Goal: Task Accomplishment & Management: Use online tool/utility

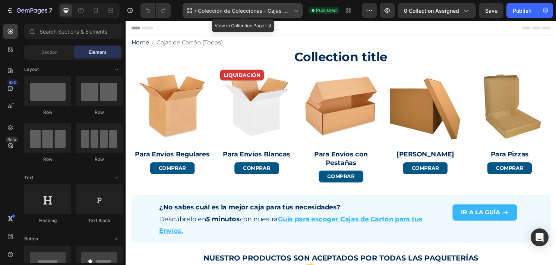
click at [247, 13] on span "Colección de Colecciones - Cajas de Cartón" at bounding box center [244, 11] width 93 height 8
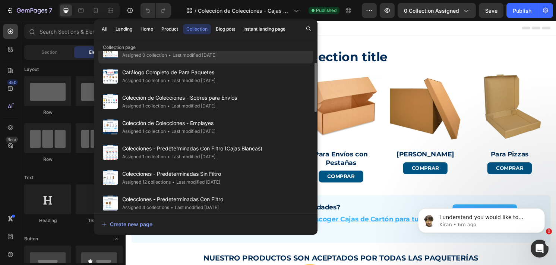
scroll to position [69, 0]
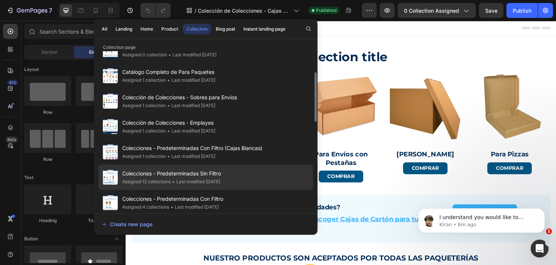
click at [221, 173] on span "Colecciones - Predeterminadas Sin Filtro" at bounding box center [171, 173] width 99 height 9
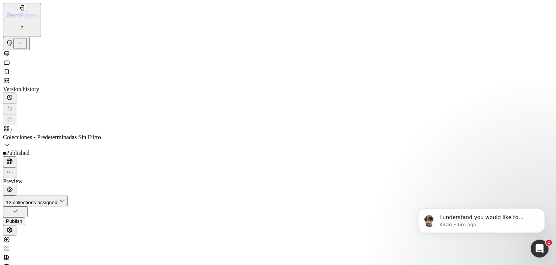
type textarea "</span>`;"
type textarea "$('nav[aria-label="breadcrumb"] .gp-items-center').html(firstAppend+theAppender…"
click at [263, 125] on div "/ Colecciones - Predeterminadas Sin Filtro" at bounding box center [278, 137] width 550 height 25
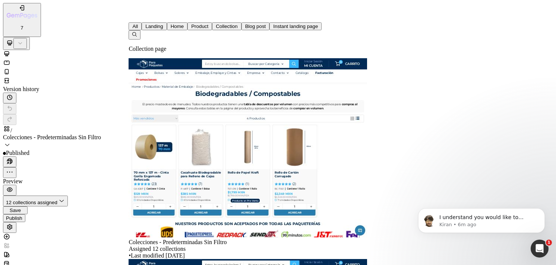
scroll to position [163, 0]
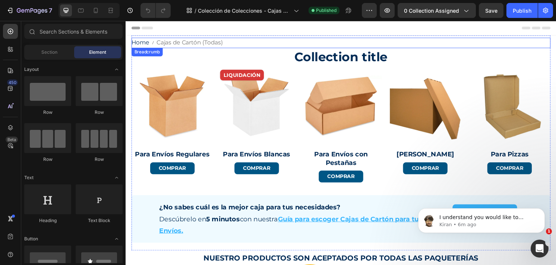
click at [183, 44] on span "Cajas de Cartón (Todas)" at bounding box center [192, 43] width 69 height 11
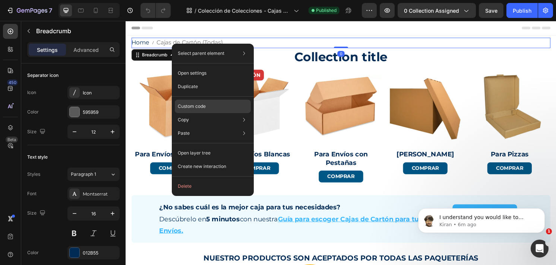
click at [204, 103] on p "Custom code" at bounding box center [192, 106] width 28 height 7
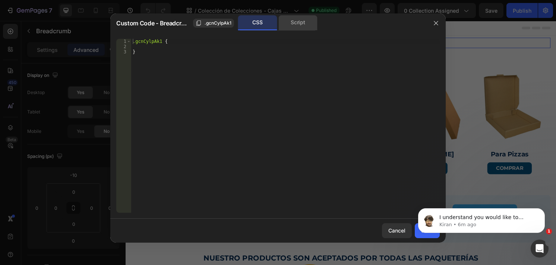
click at [294, 21] on div "Script" at bounding box center [298, 22] width 39 height 15
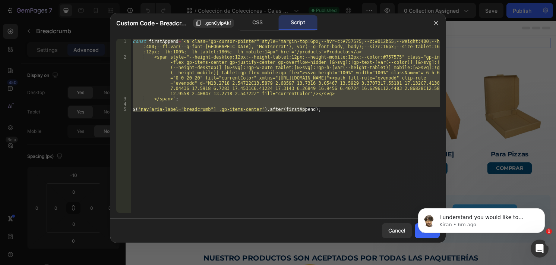
type textarea "$('nav[aria-label="breadcrumb"] .gp-items-center').after(firstAppend);"
click at [343, 105] on div "const firstAppend = ` <a class="gp-cursor-pointer" style="margin-top:6px;--hvr-…" at bounding box center [285, 126] width 309 height 174
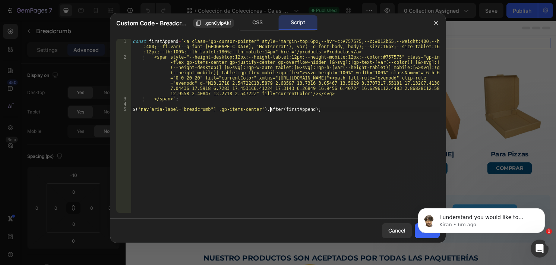
click at [270, 109] on div "const firstAppend = ` <a class="gp-cursor-pointer" style="margin-top:6px;--hvr-…" at bounding box center [285, 136] width 309 height 195
type textarea "$('nav[aria-label="breadcrumb"] .gp-items-center').html(firstAppend);"
click at [414, 233] on body "I understand you would like to "Section design by GemPages. [Click here to star…" at bounding box center [481, 218] width 143 height 46
click at [542, 212] on icon "Dismiss notification" at bounding box center [543, 210] width 4 height 4
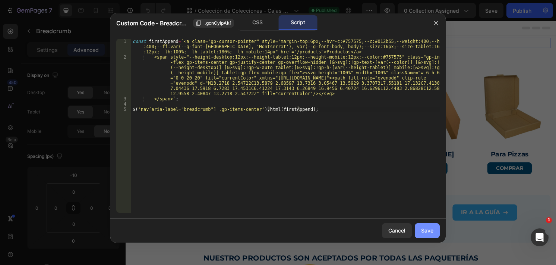
click at [428, 235] on button "Save" at bounding box center [427, 230] width 25 height 15
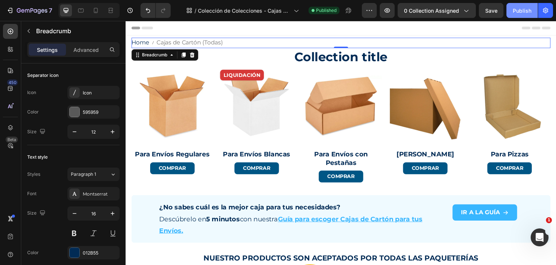
click at [515, 14] on div "Publish" at bounding box center [522, 11] width 19 height 8
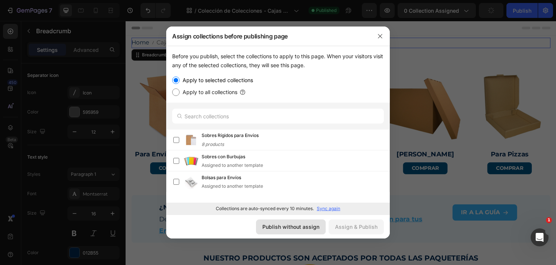
click at [294, 223] on div "Publish without assign" at bounding box center [291, 227] width 57 height 8
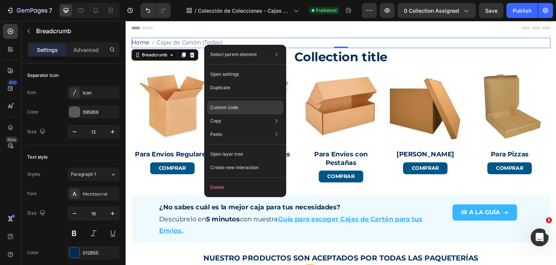
click at [242, 128] on div "Custom code" at bounding box center [245, 134] width 76 height 13
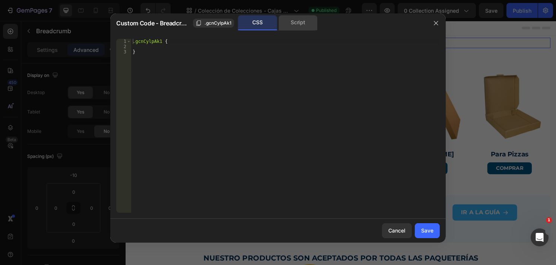
click at [301, 29] on div "Script" at bounding box center [298, 22] width 39 height 15
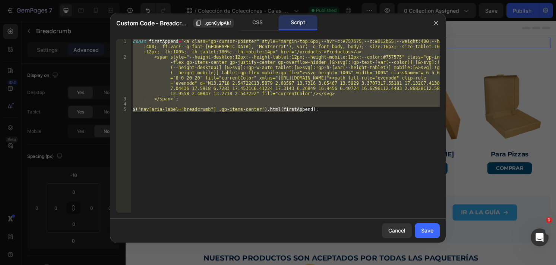
click at [322, 69] on div "const firstAppend = ` <a class="gp-cursor-pointer" style="margin-top:6px;--hvr-…" at bounding box center [285, 126] width 309 height 174
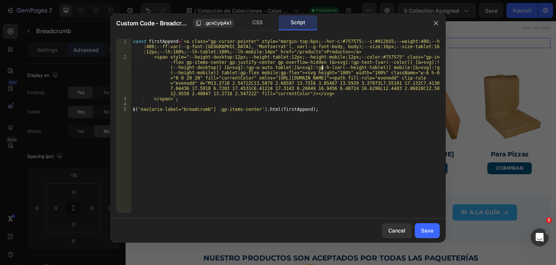
click at [181, 41] on div "const firstAppend = ` <a class="gp-cursor-pointer" style="margin-top:6px;--hvr-…" at bounding box center [285, 136] width 309 height 195
type textarea "const firstAppend=`<a class="gp-cursor-pointer" style="margin-top:6px;--hvr-c:#…"
paste textarea
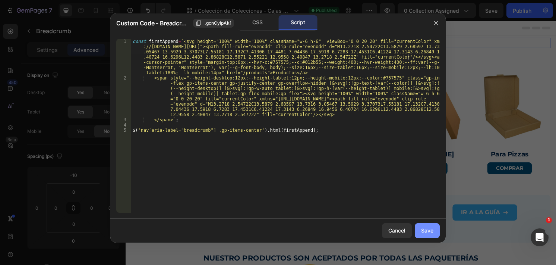
drag, startPoint x: 427, startPoint y: 232, endPoint x: 330, endPoint y: 82, distance: 178.2
click at [427, 232] on div "Save" at bounding box center [427, 230] width 12 height 8
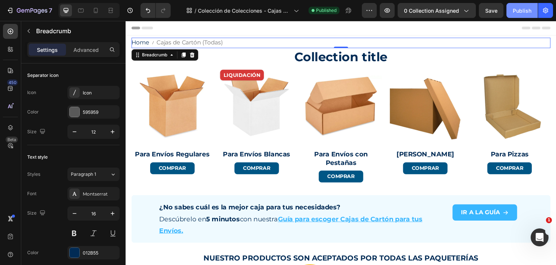
click at [515, 12] on div "Publish" at bounding box center [522, 11] width 19 height 8
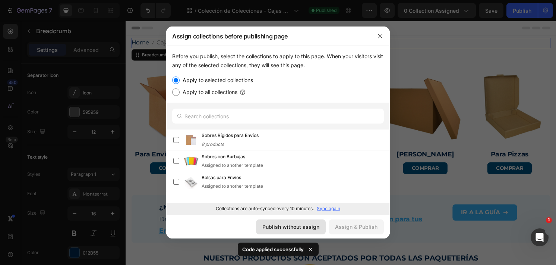
click at [306, 226] on div "Publish without assign" at bounding box center [291, 227] width 57 height 8
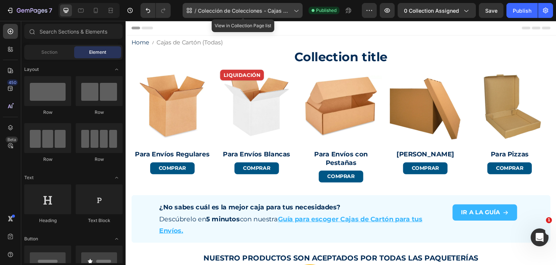
click at [215, 10] on span "Colección de Colecciones - Cajas de Cartón" at bounding box center [244, 11] width 93 height 8
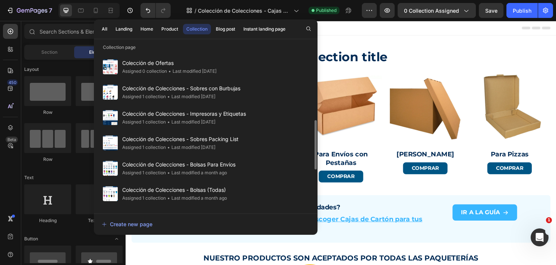
scroll to position [231, 0]
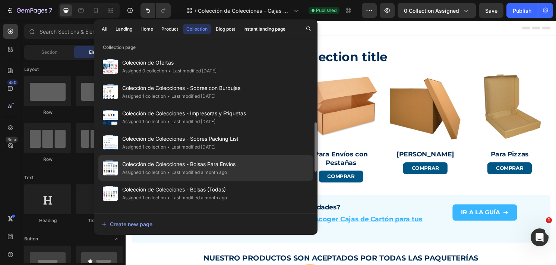
click at [203, 161] on span "Colección de Colecciones - Bolsas Para Envíos" at bounding box center [178, 164] width 113 height 9
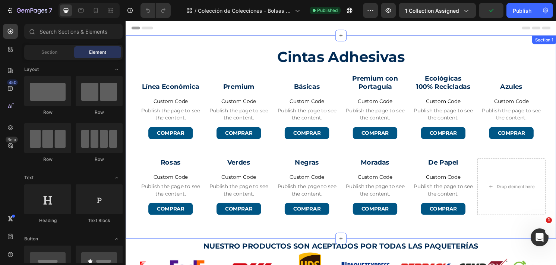
click at [204, 43] on div "Cintas Adhesivas Collection Title Row Línea Económica Button Custom Code Publis…" at bounding box center [350, 141] width 448 height 211
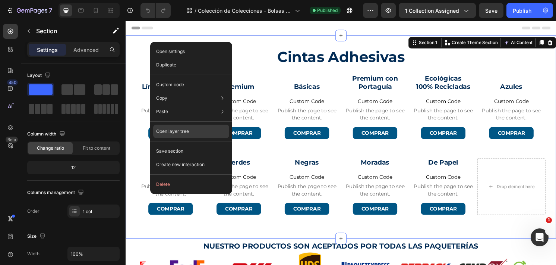
click at [189, 158] on div "Open layer tree" at bounding box center [191, 164] width 76 height 13
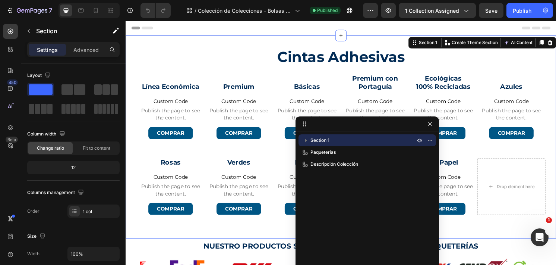
click at [306, 141] on icon "button" at bounding box center [306, 140] width 2 height 3
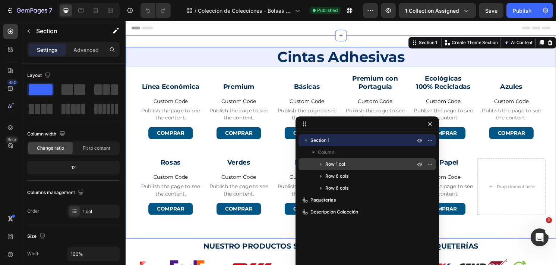
click at [324, 164] on icon "button" at bounding box center [320, 163] width 7 height 7
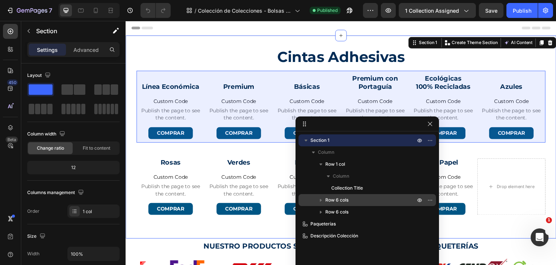
click at [322, 198] on icon "button" at bounding box center [320, 199] width 7 height 7
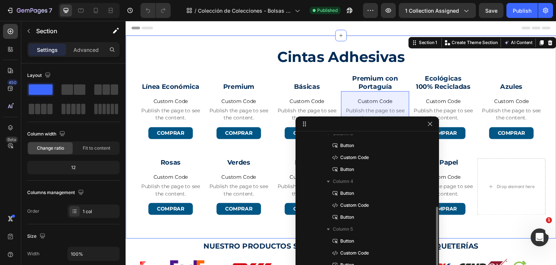
scroll to position [230, 0]
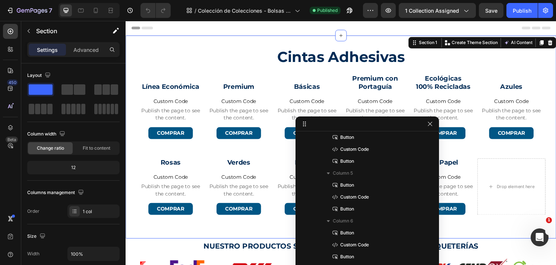
click at [245, 26] on div "Header" at bounding box center [350, 28] width 436 height 15
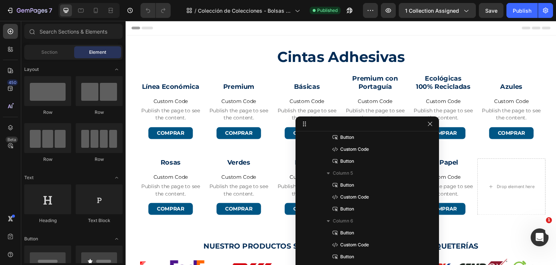
click at [231, 28] on div "Header" at bounding box center [350, 28] width 436 height 15
drag, startPoint x: 231, startPoint y: 28, endPoint x: 194, endPoint y: 29, distance: 36.6
click at [194, 29] on div "Header" at bounding box center [350, 28] width 436 height 15
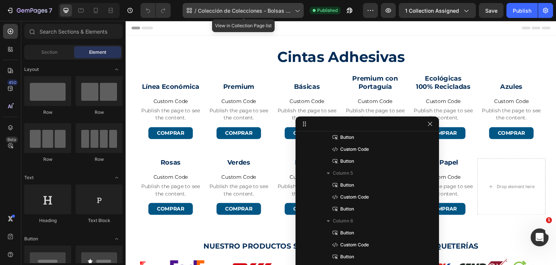
click at [245, 13] on span "Colección de Colecciones - Bolsas Para Envíos" at bounding box center [245, 11] width 94 height 8
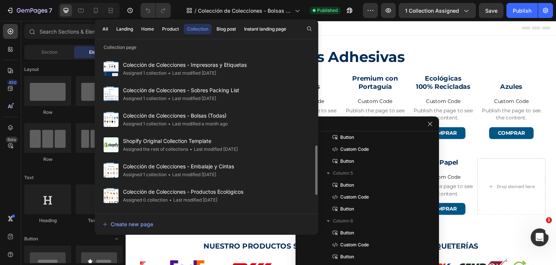
scroll to position [305, 0]
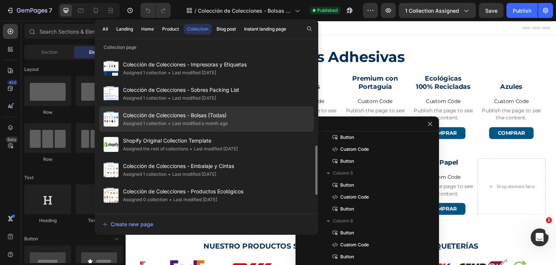
click at [225, 113] on span "Colección de Colecciones - Bolsas (Todas)" at bounding box center [175, 115] width 105 height 9
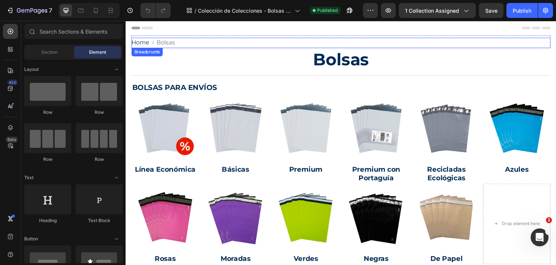
click at [176, 45] on span "Bolsas" at bounding box center [167, 43] width 19 height 11
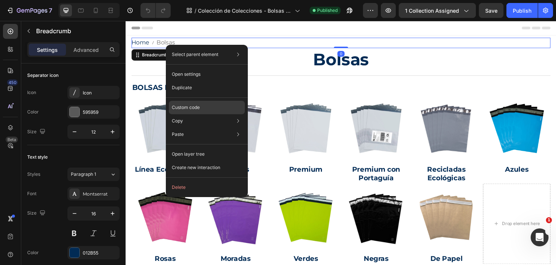
click at [195, 108] on p "Custom code" at bounding box center [186, 107] width 28 height 7
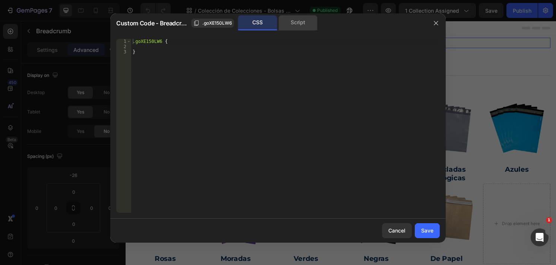
click at [295, 23] on div "Script" at bounding box center [298, 22] width 39 height 15
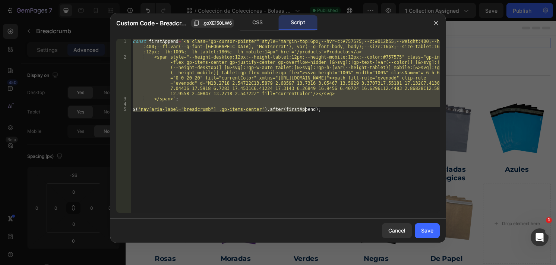
click at [269, 108] on div "const firstAppend = ` <a class="gp-cursor-pointer" style="margin-top:6px;--hvr-…" at bounding box center [285, 126] width 309 height 174
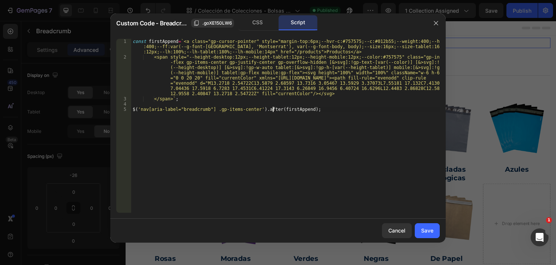
click at [272, 109] on div "const firstAppend = ` <a class="gp-cursor-pointer" style="margin-top:6px;--hvr-…" at bounding box center [285, 136] width 309 height 195
click at [178, 40] on div "const firstAppend = ` <a class="gp-cursor-pointer" style="margin-top:6px;--hvr-…" at bounding box center [285, 136] width 309 height 195
paste textarea
type textarea "const firstAppend=`<a class="gp-cursor-pointer" style="margin-top:6px;--hvr-c:#…"
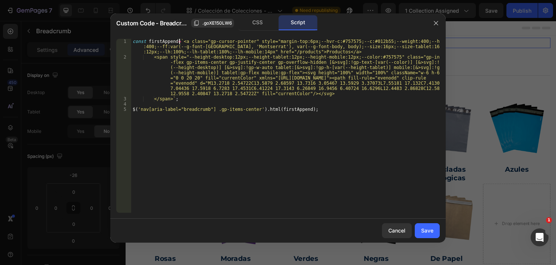
paste textarea
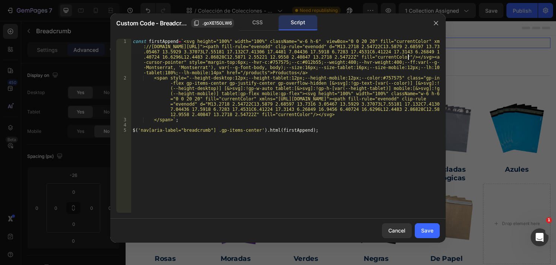
scroll to position [0, 0]
click at [421, 228] on button "Save" at bounding box center [427, 230] width 25 height 15
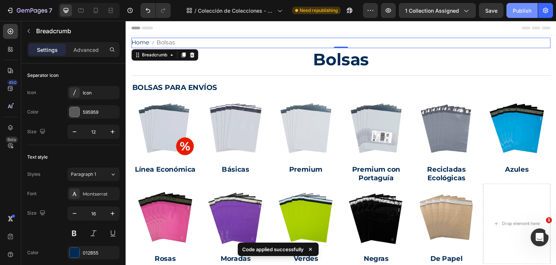
click at [524, 12] on div "Publish" at bounding box center [522, 11] width 19 height 8
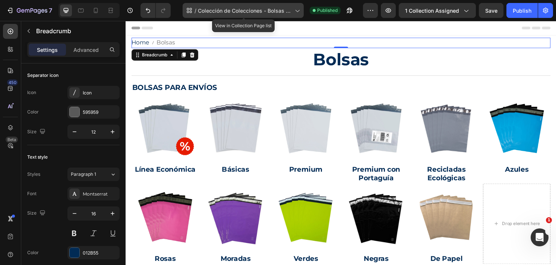
click at [252, 10] on span "Colección de Colecciones - Bolsas (Todas)" at bounding box center [245, 11] width 94 height 8
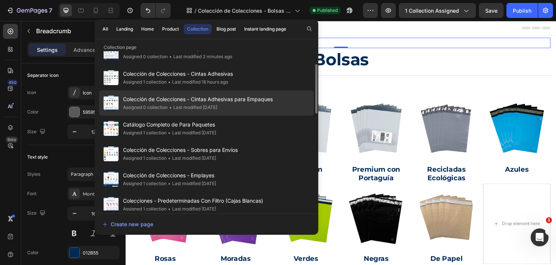
scroll to position [43, 0]
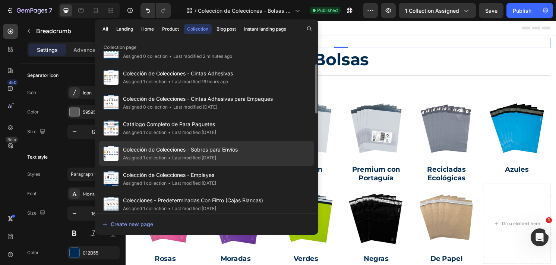
click at [216, 150] on span "Colección de Colecciones - Sobres para Envíos" at bounding box center [180, 149] width 115 height 9
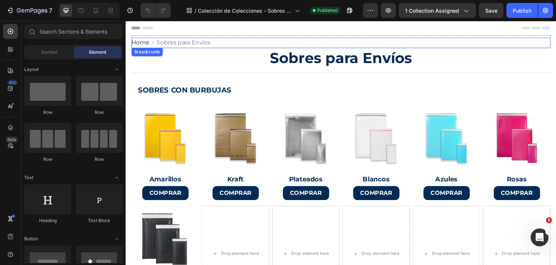
click at [196, 45] on span "Sobres para Envíos" at bounding box center [186, 43] width 56 height 11
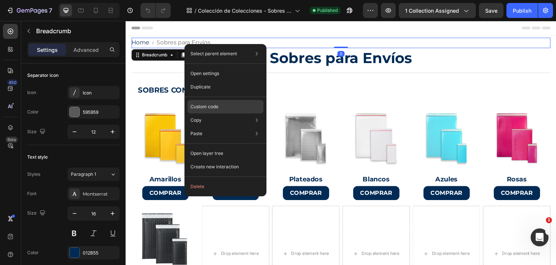
click at [231, 127] on div "Custom code" at bounding box center [226, 133] width 76 height 13
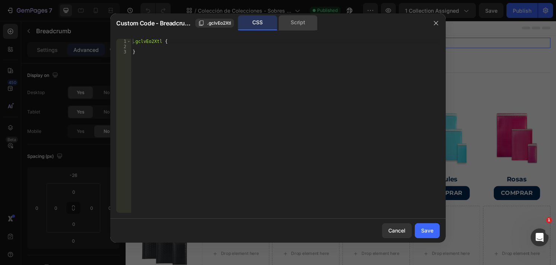
click at [303, 25] on div "Script" at bounding box center [298, 22] width 39 height 15
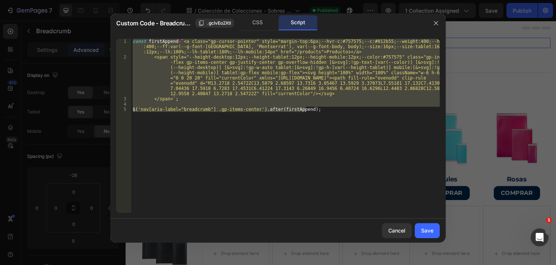
click at [270, 109] on div "const firstAppend = ` <a class="gp-cursor-pointer" style="margin-top:6px;--hvr-…" at bounding box center [285, 126] width 309 height 174
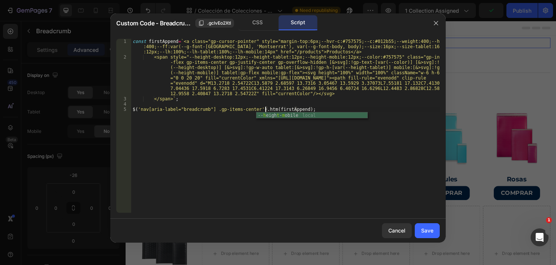
scroll to position [0, 11]
click at [179, 41] on div "const firstAppend = ` <a class="gp-cursor-pointer" style="margin-top:6px;--hvr-…" at bounding box center [285, 136] width 309 height 195
type textarea "const firstAppend=`<a class="gp-cursor-pointer" style="margin-top:6px;--hvr-c:#…"
paste textarea
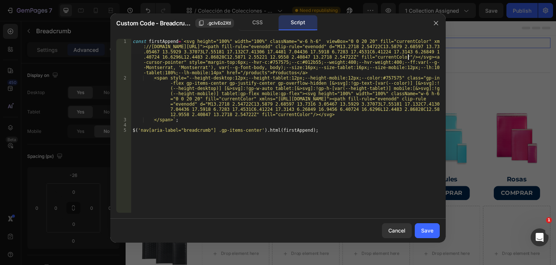
scroll to position [0, 0]
click at [427, 227] on div "Save" at bounding box center [427, 230] width 12 height 8
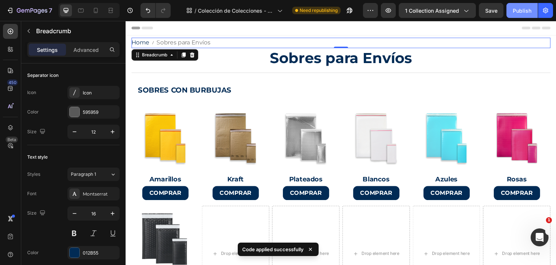
click at [516, 10] on div "Publish" at bounding box center [522, 11] width 19 height 8
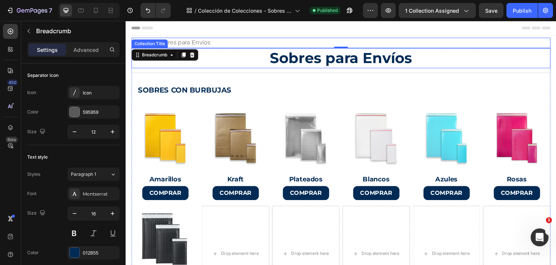
click at [528, 65] on h1 "Sobres para Envíos" at bounding box center [350, 59] width 436 height 21
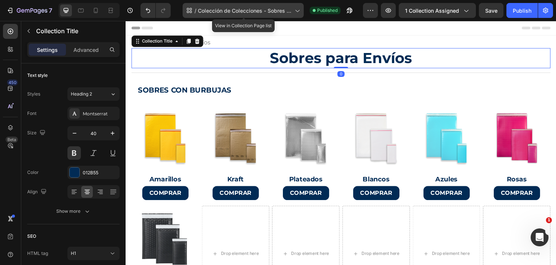
click at [226, 11] on span "Colección de Colecciones - Sobres para Envíos" at bounding box center [245, 11] width 94 height 8
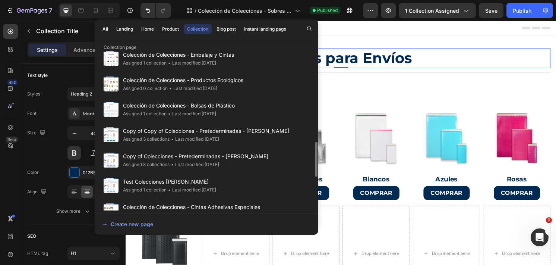
scroll to position [417, 0]
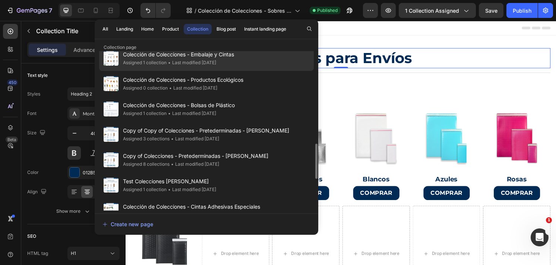
click at [234, 71] on div "Colección de Colecciones - Embalaje y Cintas Assigned 1 collection • Last modif…" at bounding box center [206, 83] width 215 height 25
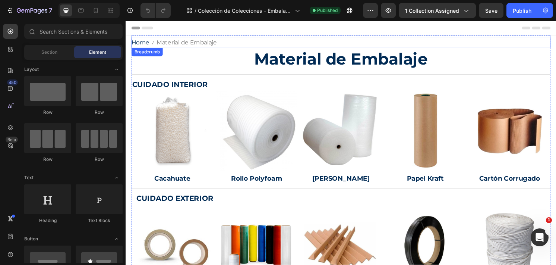
click at [189, 45] on span "Material de Embalaje" at bounding box center [189, 43] width 63 height 11
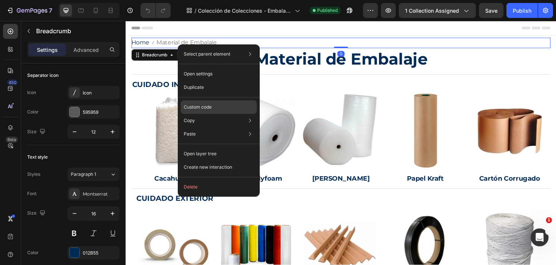
click at [210, 108] on p "Custom code" at bounding box center [198, 107] width 28 height 7
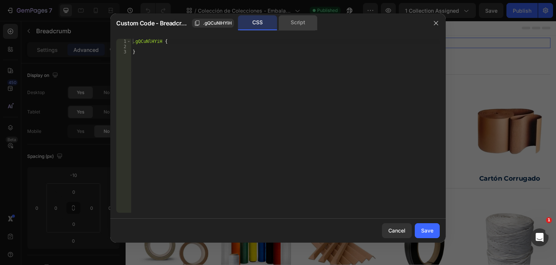
click at [306, 26] on div "Script" at bounding box center [298, 22] width 39 height 15
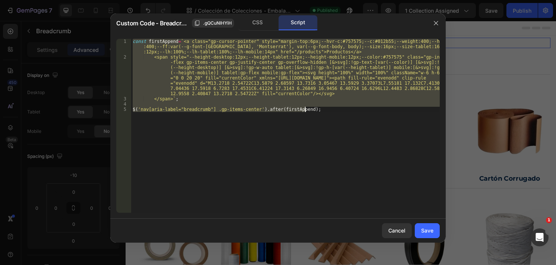
click at [270, 110] on div "const firstAppend = ` <a class="gp-cursor-pointer" style="margin-top:6px;--hvr-…" at bounding box center [285, 126] width 309 height 174
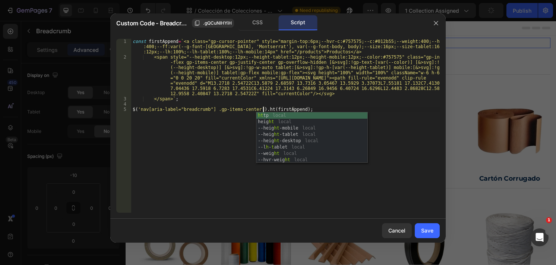
scroll to position [0, 11]
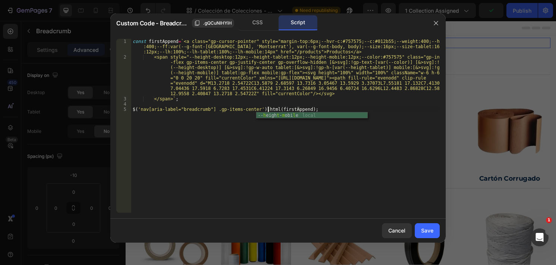
click at [179, 40] on div "const firstAppend = ` <a class="gp-cursor-pointer" style="margin-top:6px;--hvr-…" at bounding box center [285, 136] width 309 height 195
type textarea "const firstAppend=`<a class="gp-cursor-pointer" style="margin-top:6px;--hvr-c:#…"
paste textarea
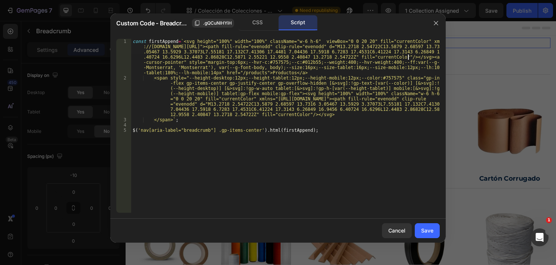
scroll to position [0, 0]
click at [434, 233] on button "Save" at bounding box center [427, 230] width 25 height 15
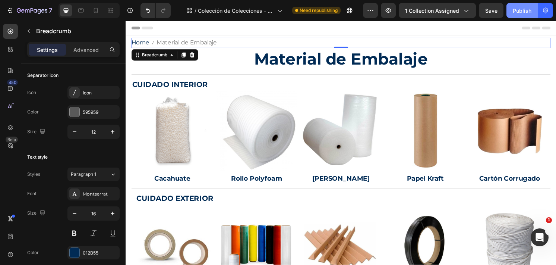
click at [515, 12] on div "Publish" at bounding box center [522, 11] width 19 height 8
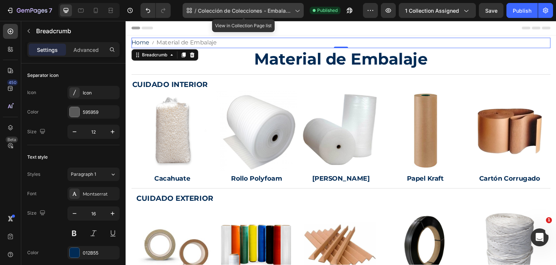
click at [236, 4] on div "/ Colección de Colecciones - Embalaje y Cintas" at bounding box center [243, 10] width 121 height 15
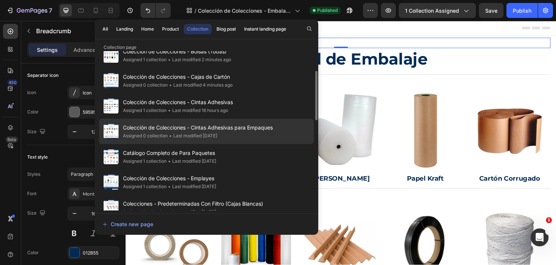
scroll to position [65, 0]
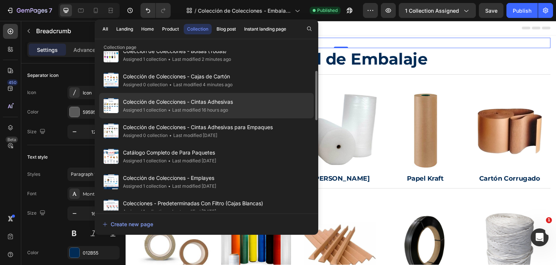
click at [223, 101] on span "Colección de Colecciones - Cintas Adhesivas" at bounding box center [178, 101] width 110 height 9
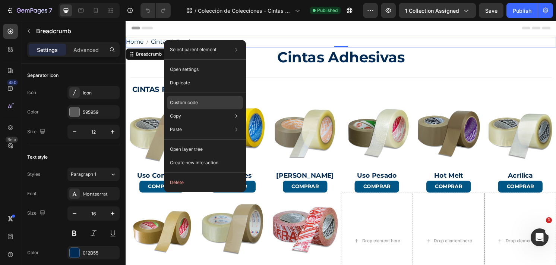
click at [199, 123] on div "Custom code" at bounding box center [205, 129] width 76 height 13
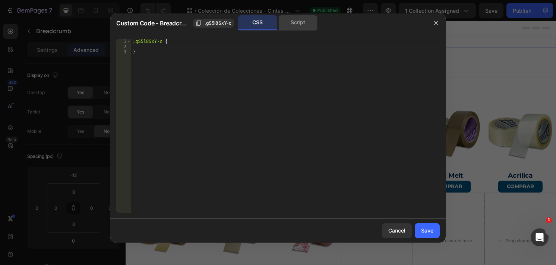
click at [305, 26] on div "Script" at bounding box center [298, 22] width 39 height 15
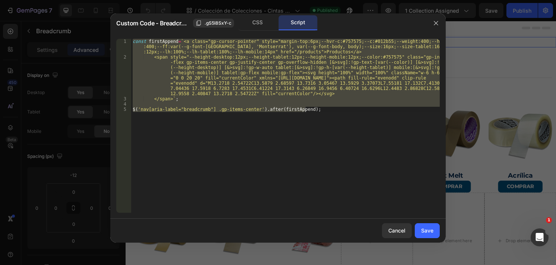
click at [270, 109] on div "const firstAppend = ` <a class="gp-cursor-pointer" style="margin-top:6px;--hvr-…" at bounding box center [285, 126] width 309 height 174
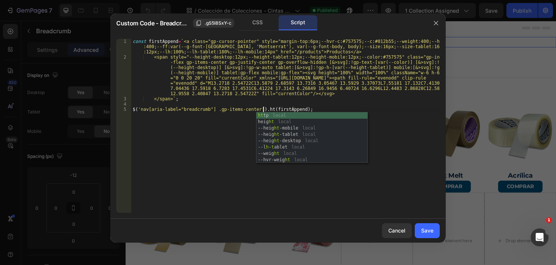
scroll to position [0, 11]
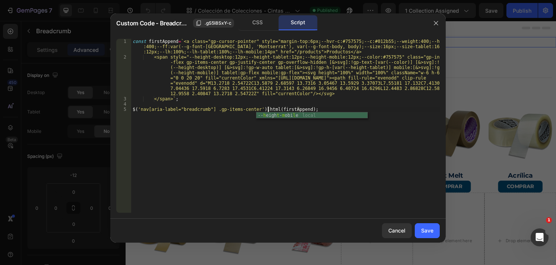
click at [179, 40] on div "const firstAppend = ` <a class="gp-cursor-pointer" style="margin-top:6px;--hvr-…" at bounding box center [285, 136] width 309 height 195
type textarea "const firstAppend=`<a class="gp-cursor-pointer" style="margin-top:6px;--hvr-c:#…"
paste textarea
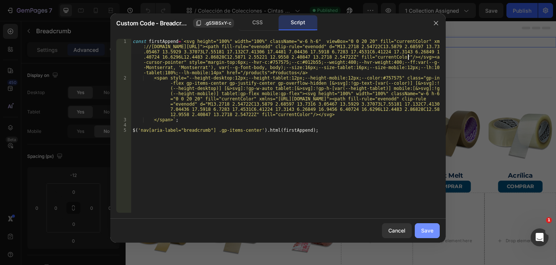
click at [424, 224] on button "Save" at bounding box center [427, 230] width 25 height 15
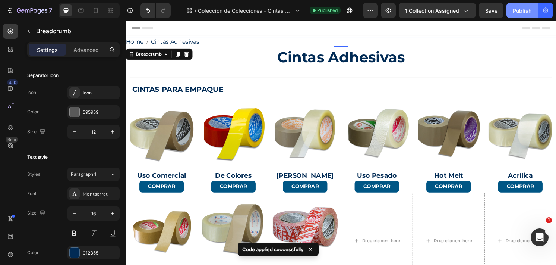
click at [519, 11] on div "Publish" at bounding box center [522, 11] width 19 height 8
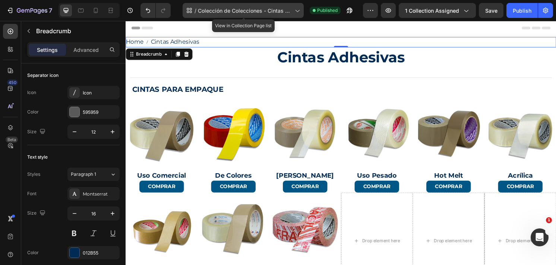
click at [227, 14] on span "Colección de Colecciones - Cintas Adhesivas" at bounding box center [245, 11] width 94 height 8
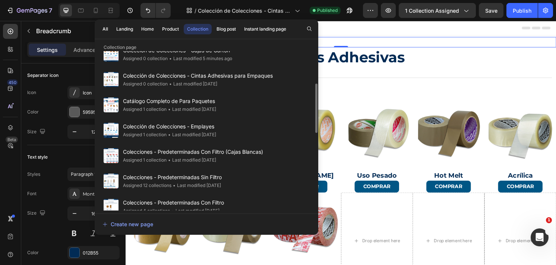
scroll to position [117, 0]
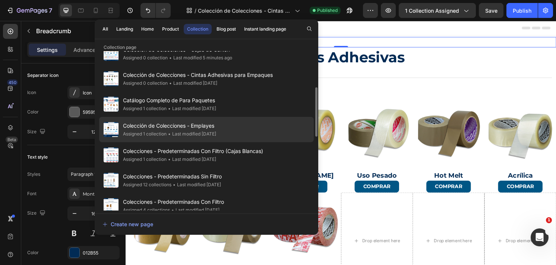
click at [200, 126] on span "Colección de Colecciones - Emplayes" at bounding box center [169, 125] width 93 height 9
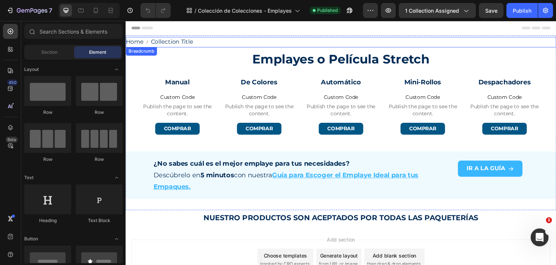
click at [168, 47] on span "Collection Title" at bounding box center [174, 43] width 44 height 11
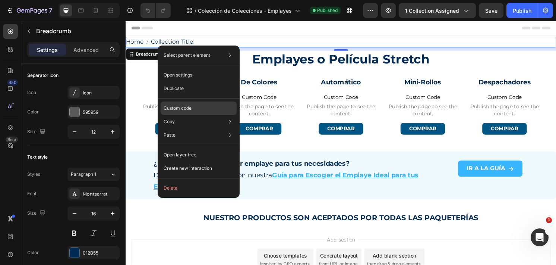
click at [198, 128] on div "Custom code" at bounding box center [199, 134] width 76 height 13
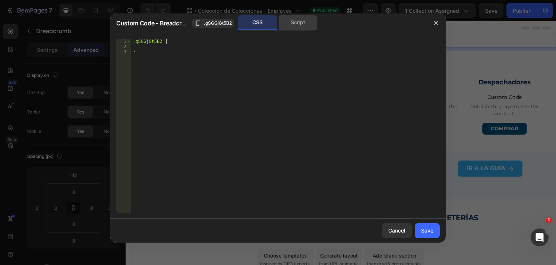
click at [291, 26] on div "Script" at bounding box center [298, 22] width 39 height 15
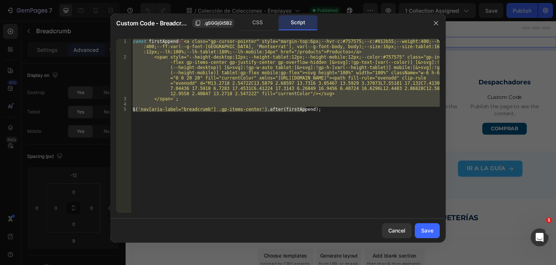
click at [269, 108] on div "const firstAppend = ` <a class="gp-cursor-pointer" style="margin-top:6px;--hvr-…" at bounding box center [285, 126] width 309 height 174
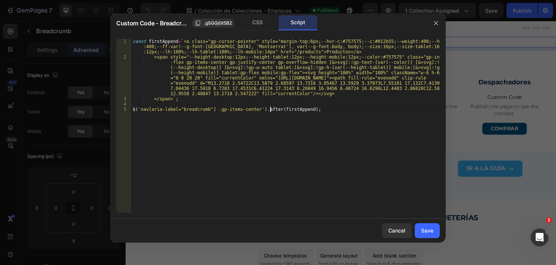
click at [272, 109] on div "const firstAppend = ` <a class="gp-cursor-pointer" style="margin-top:6px;--hvr-…" at bounding box center [285, 136] width 309 height 195
click at [179, 39] on div "const firstAppend = ` <a class="gp-cursor-pointer" style="margin-top:6px;--hvr-…" at bounding box center [285, 136] width 309 height 195
type textarea "const firstAppend=`<a class="gp-cursor-pointer" style="margin-top:6px;--hvr-c:#…"
paste textarea
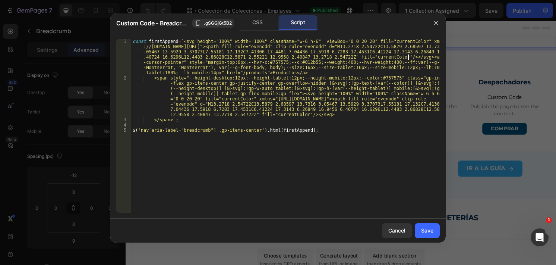
scroll to position [0, 0]
click at [427, 232] on div "Save" at bounding box center [427, 230] width 12 height 8
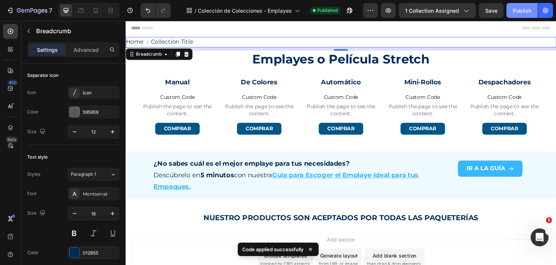
click at [521, 14] on div "Publish" at bounding box center [522, 11] width 19 height 8
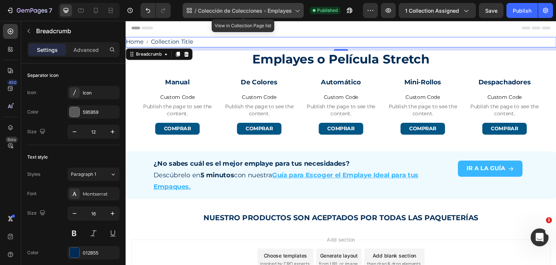
click at [238, 11] on span "Colección de Colecciones - Emplayes" at bounding box center [245, 11] width 94 height 8
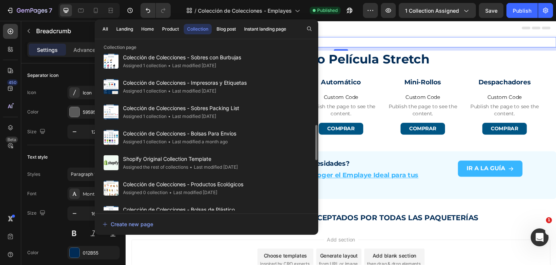
scroll to position [307, 0]
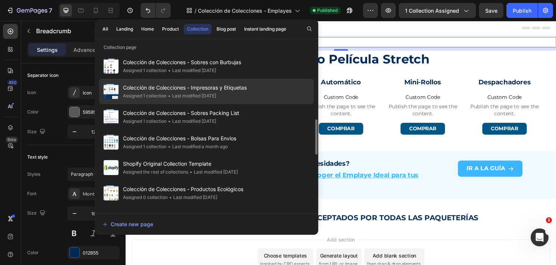
click at [234, 88] on span "Colección de Colecciones - Impresoras y Etiquetas" at bounding box center [185, 87] width 124 height 9
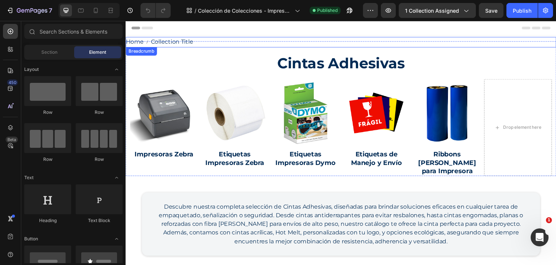
click at [196, 43] on nav "Home Collection Title" at bounding box center [350, 43] width 448 height 11
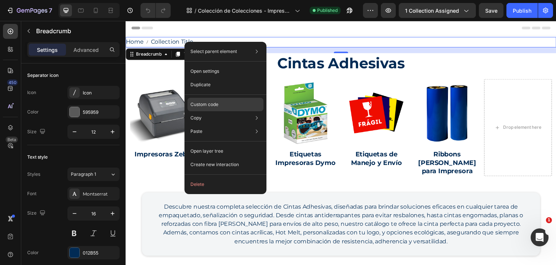
click at [216, 105] on p "Custom code" at bounding box center [205, 104] width 28 height 7
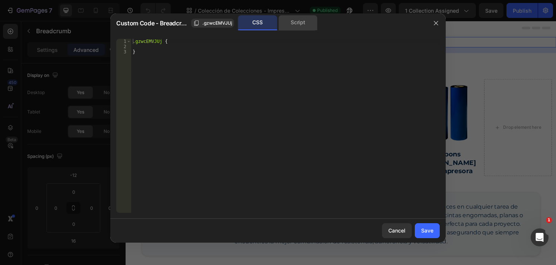
click at [300, 26] on div "Script" at bounding box center [298, 22] width 39 height 15
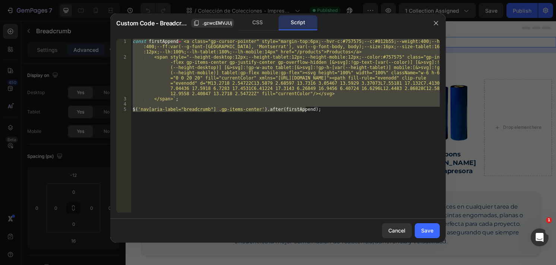
click at [271, 109] on div "const firstAppend = ` <a class="gp-cursor-pointer" style="margin-top:6px;--hvr-…" at bounding box center [285, 126] width 309 height 174
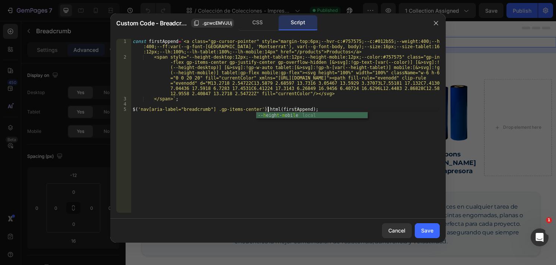
scroll to position [0, 11]
click at [179, 41] on div "const firstAppend = ` <a class="gp-cursor-pointer" style="margin-top:6px;--hvr-…" at bounding box center [285, 136] width 309 height 195
type textarea "const firstAppend=`<a class="gp-cursor-pointer" style="margin-top:6px;--hvr-c:#…"
paste textarea
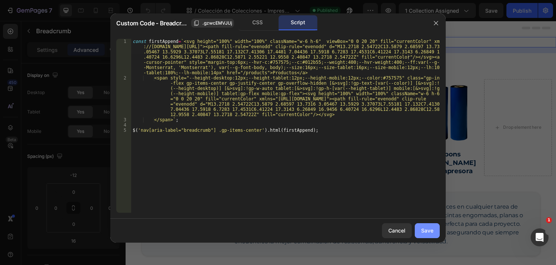
click at [425, 232] on div "Save" at bounding box center [427, 230] width 12 height 8
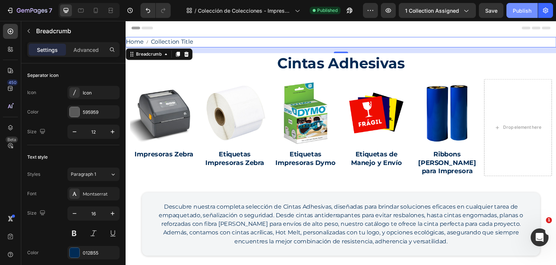
click at [515, 12] on div "Publish" at bounding box center [522, 11] width 19 height 8
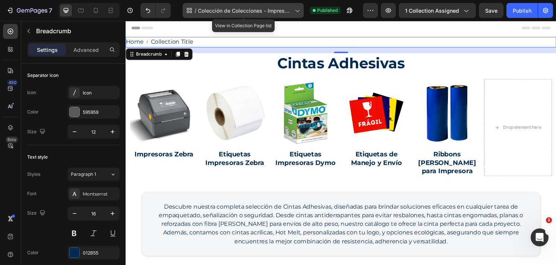
click at [231, 10] on span "Colección de Colecciones - Impresoras y Etiquetas" at bounding box center [245, 11] width 94 height 8
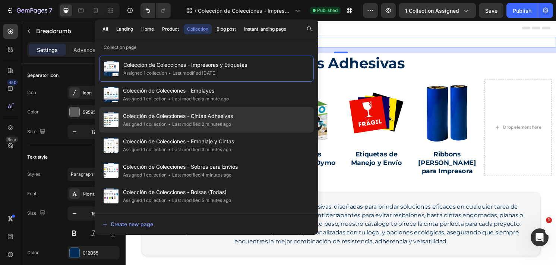
click at [205, 123] on div "• Last modified 2 minutes ago" at bounding box center [199, 123] width 65 height 7
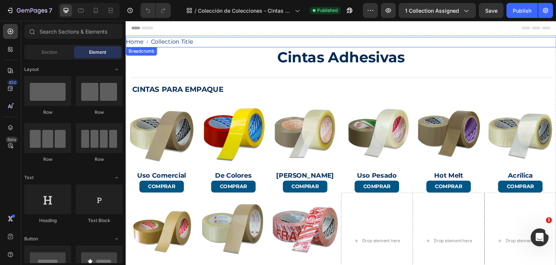
click at [171, 45] on span "Collection Title" at bounding box center [174, 43] width 44 height 11
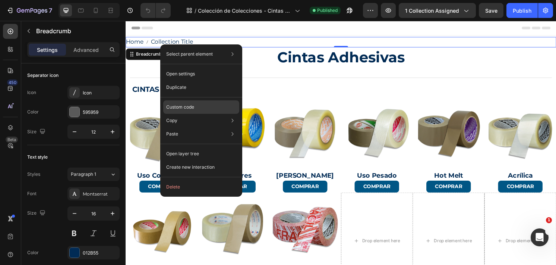
click at [198, 127] on div "Custom code" at bounding box center [201, 133] width 76 height 13
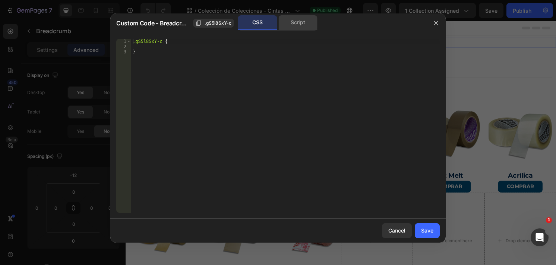
click at [305, 23] on div "Script" at bounding box center [298, 22] width 39 height 15
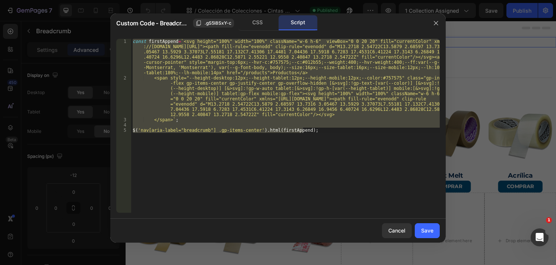
click at [328, 141] on div "const firstAppend = ` <svg height="100%" width="100%" className="w-6 h-6" viewB…" at bounding box center [285, 126] width 309 height 174
type textarea "$('nav[aria-label="breadcrumb"] .gp-items-center').html(firstAppend);"
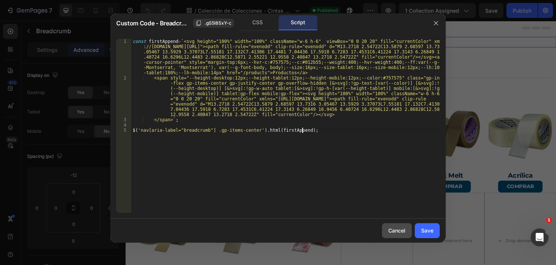
click at [405, 233] on div "Cancel" at bounding box center [397, 230] width 17 height 8
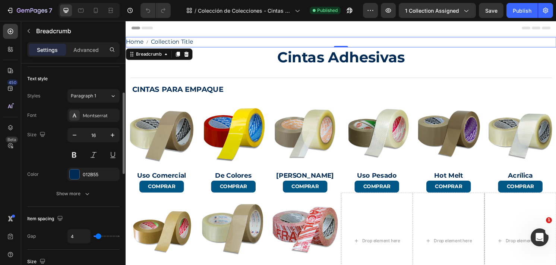
scroll to position [79, 0]
click at [77, 188] on button "Show more" at bounding box center [73, 192] width 92 height 13
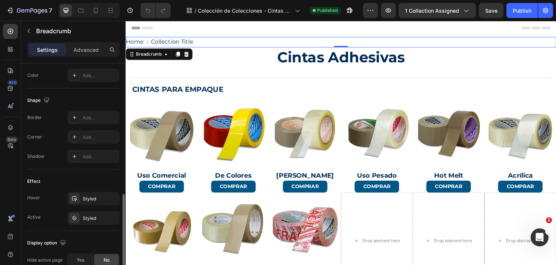
scroll to position [465, 0]
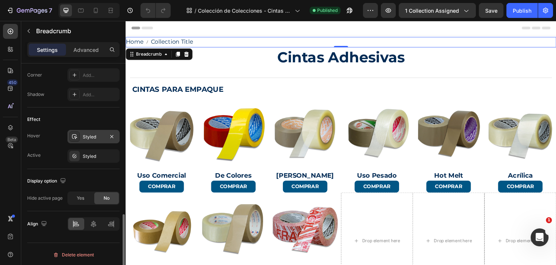
click at [97, 139] on div "Styled" at bounding box center [94, 136] width 52 height 13
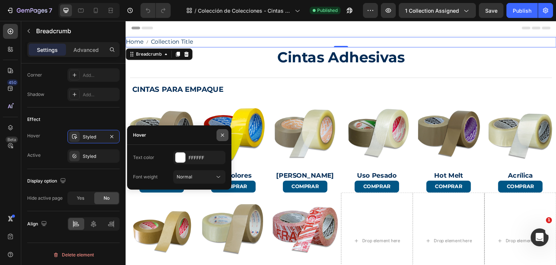
click at [225, 135] on icon "button" at bounding box center [223, 135] width 6 height 6
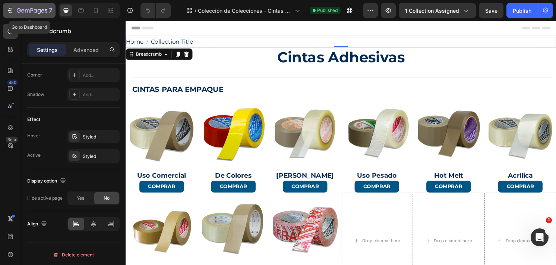
click at [30, 8] on icon "button" at bounding box center [32, 11] width 31 height 6
